Goal: Find specific page/section: Find specific page/section

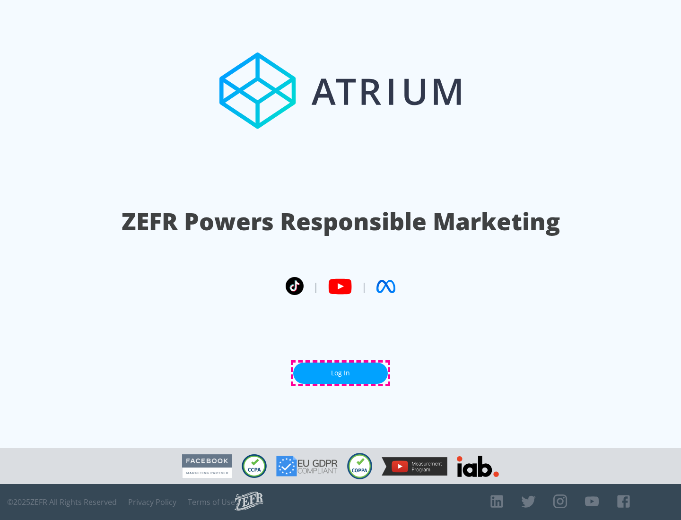
click at [340, 373] on link "Log In" at bounding box center [340, 373] width 95 height 21
